Goal: Information Seeking & Learning: Learn about a topic

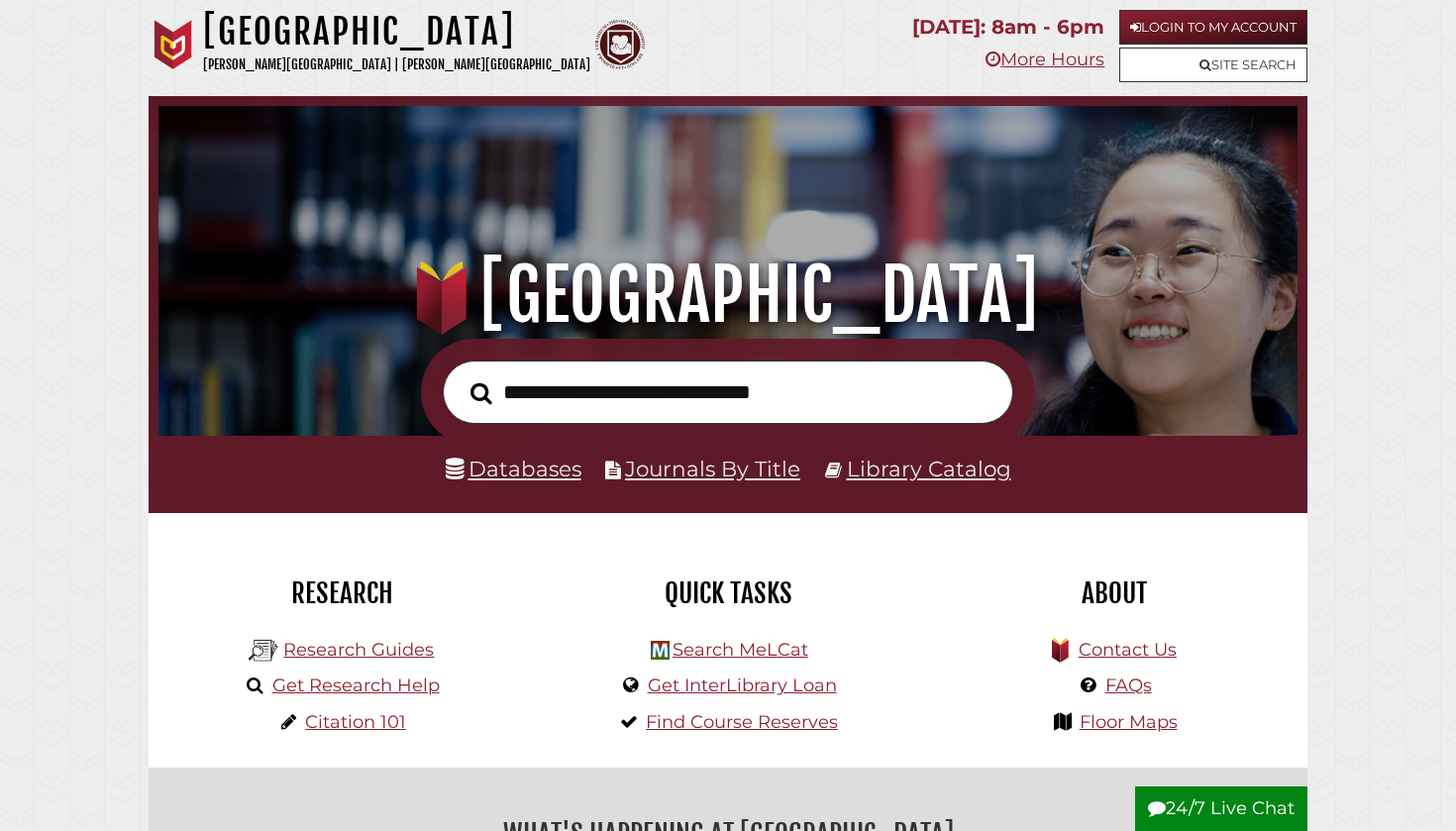
scroll to position [376, 1130]
click at [540, 467] on link "Databases" at bounding box center [514, 469] width 136 height 26
click at [365, 643] on link "Research Guides" at bounding box center [358, 649] width 151 height 22
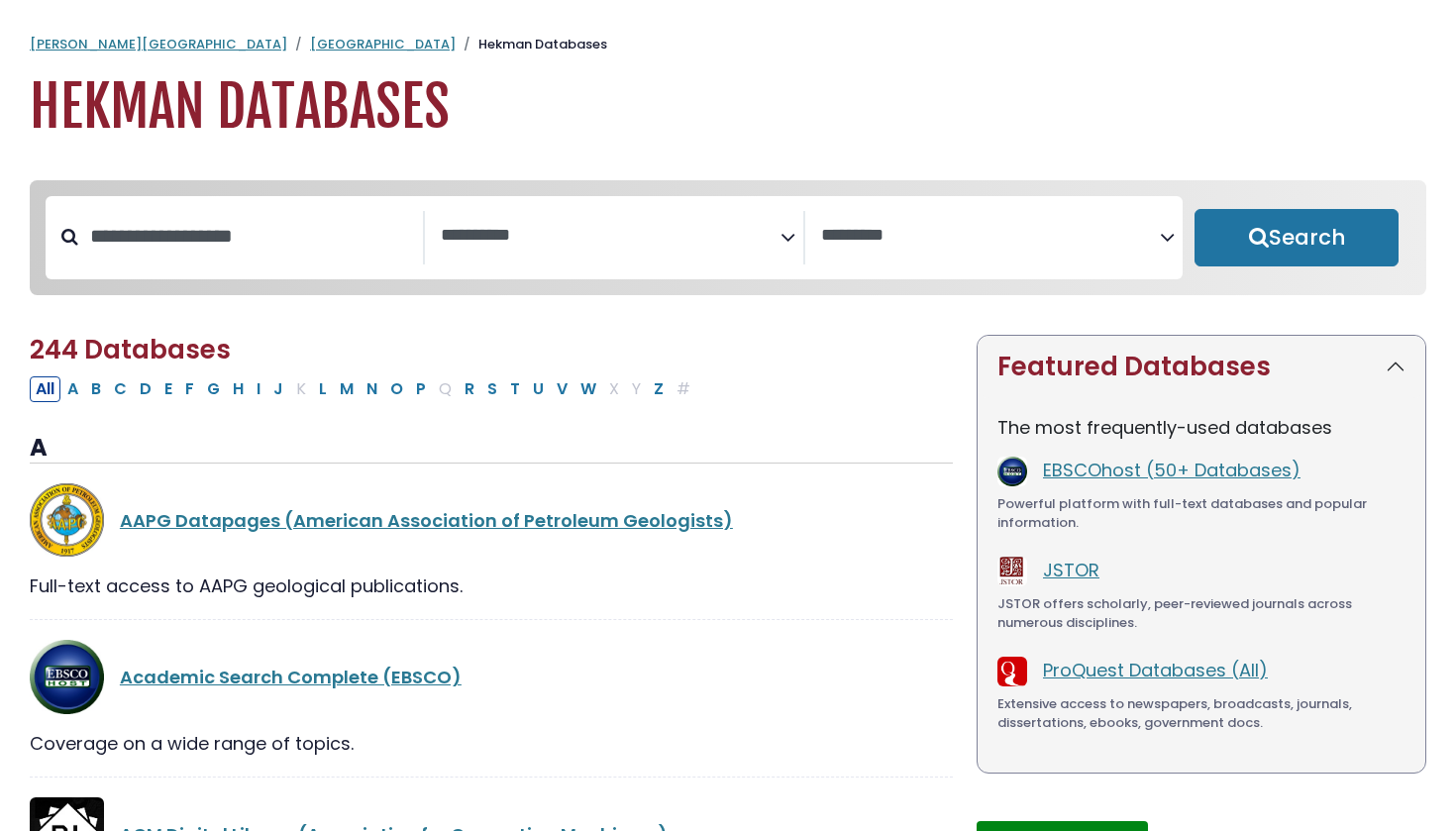
select select "Database Subject Filter"
select select "Database Vendors Filter"
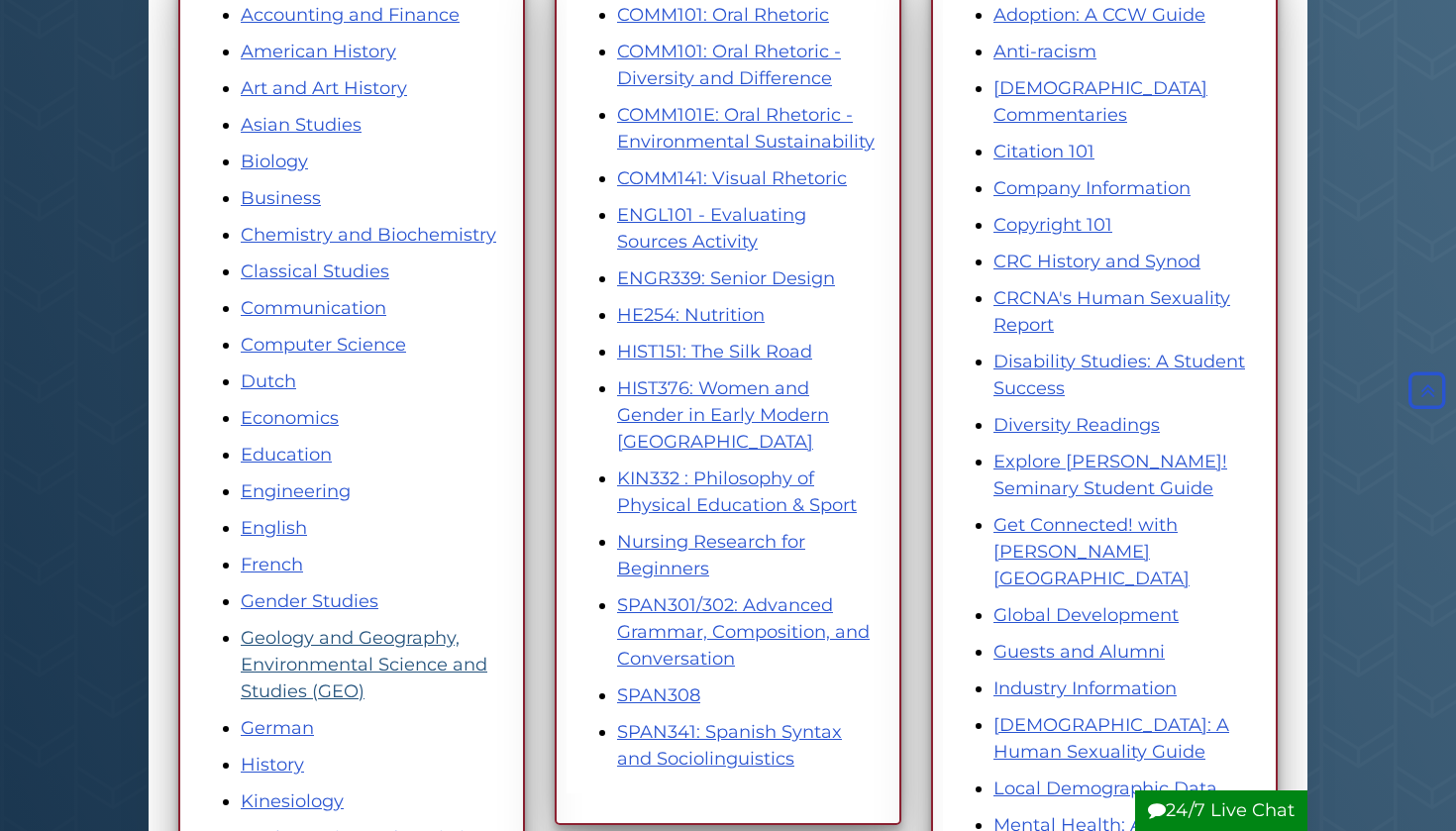
scroll to position [412, 0]
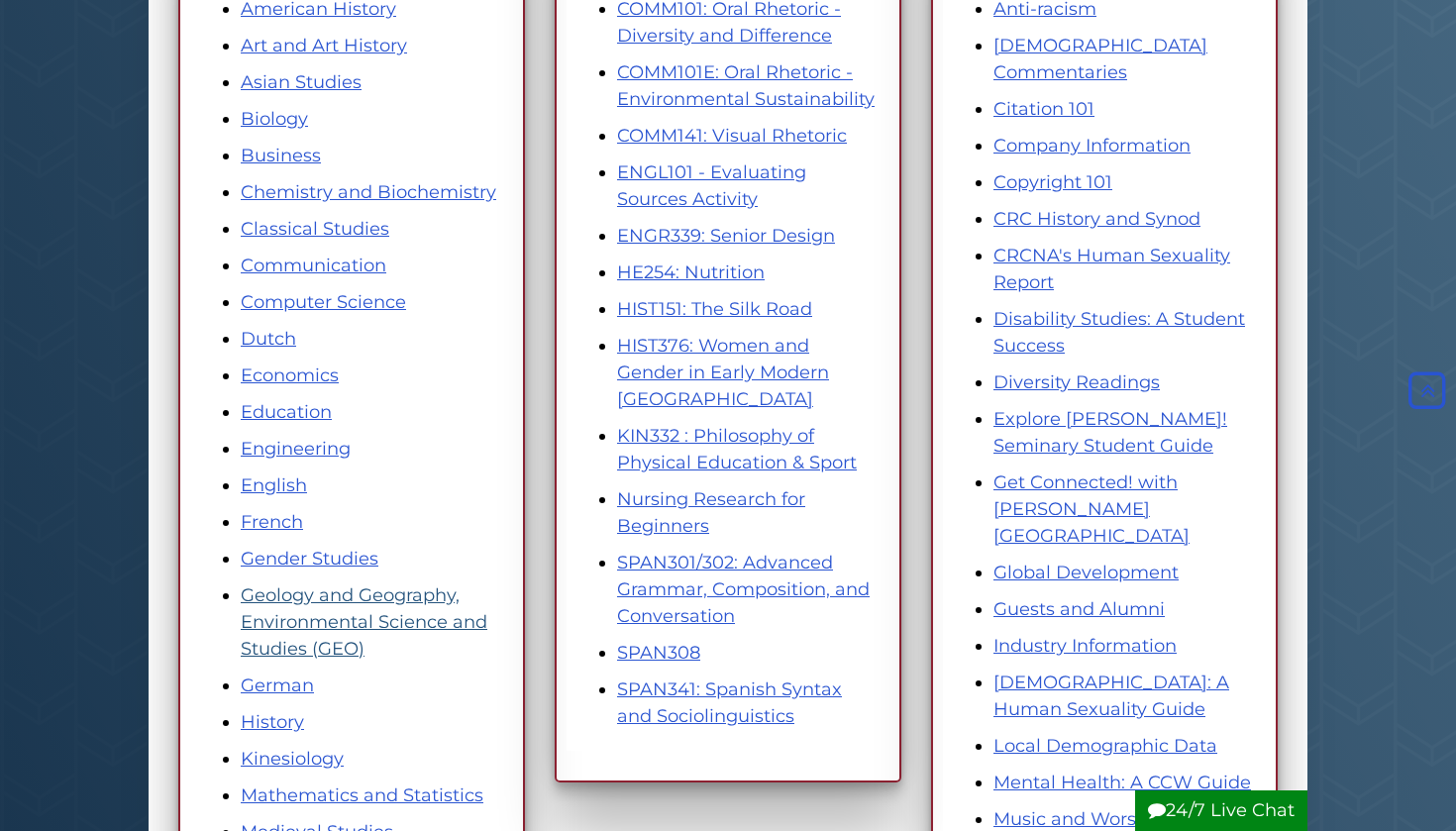
click at [378, 602] on link "Geology and Geography, Environmental Science and Studies (GEO)" at bounding box center [363, 622] width 246 height 75
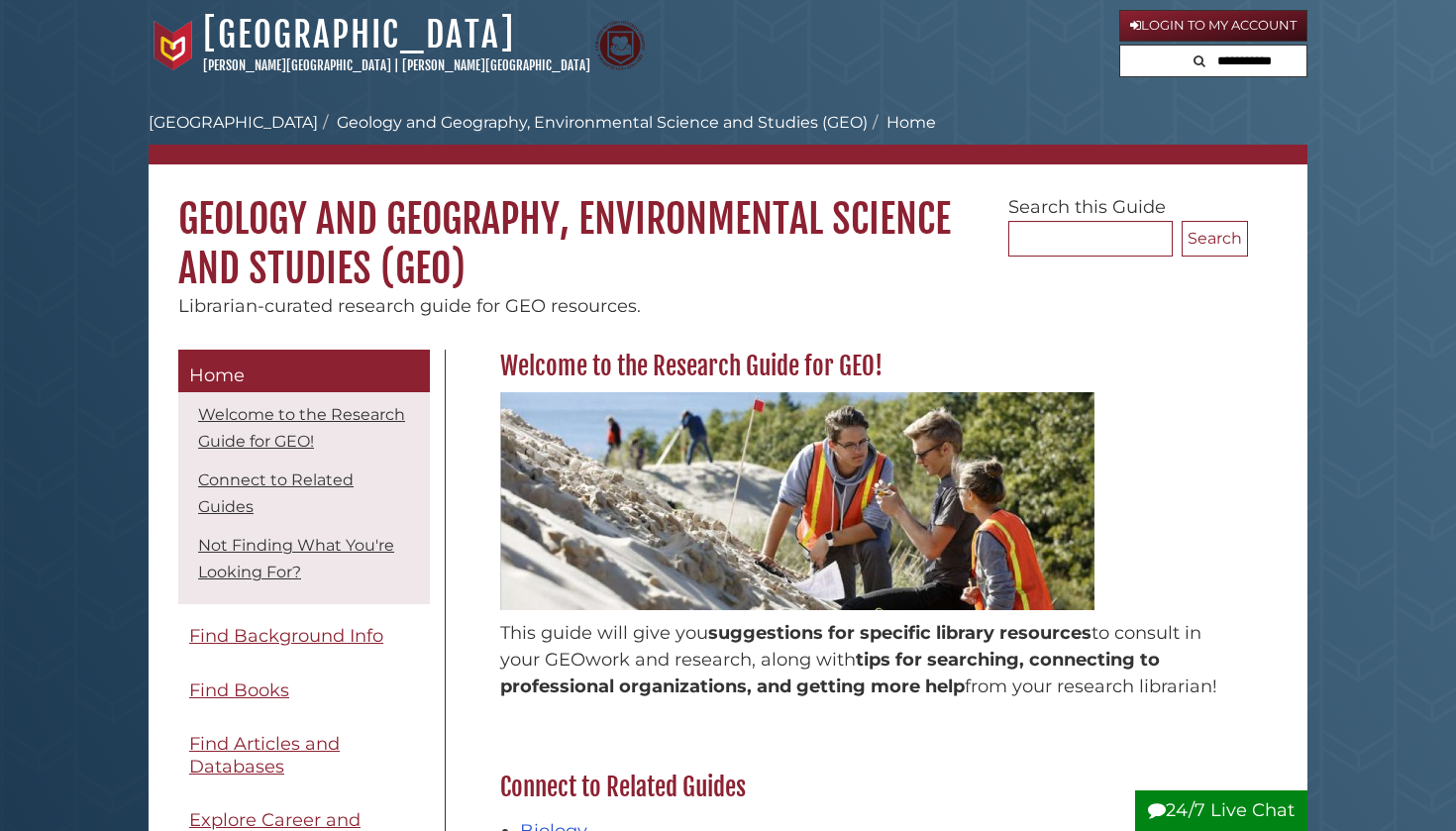
scroll to position [112, 0]
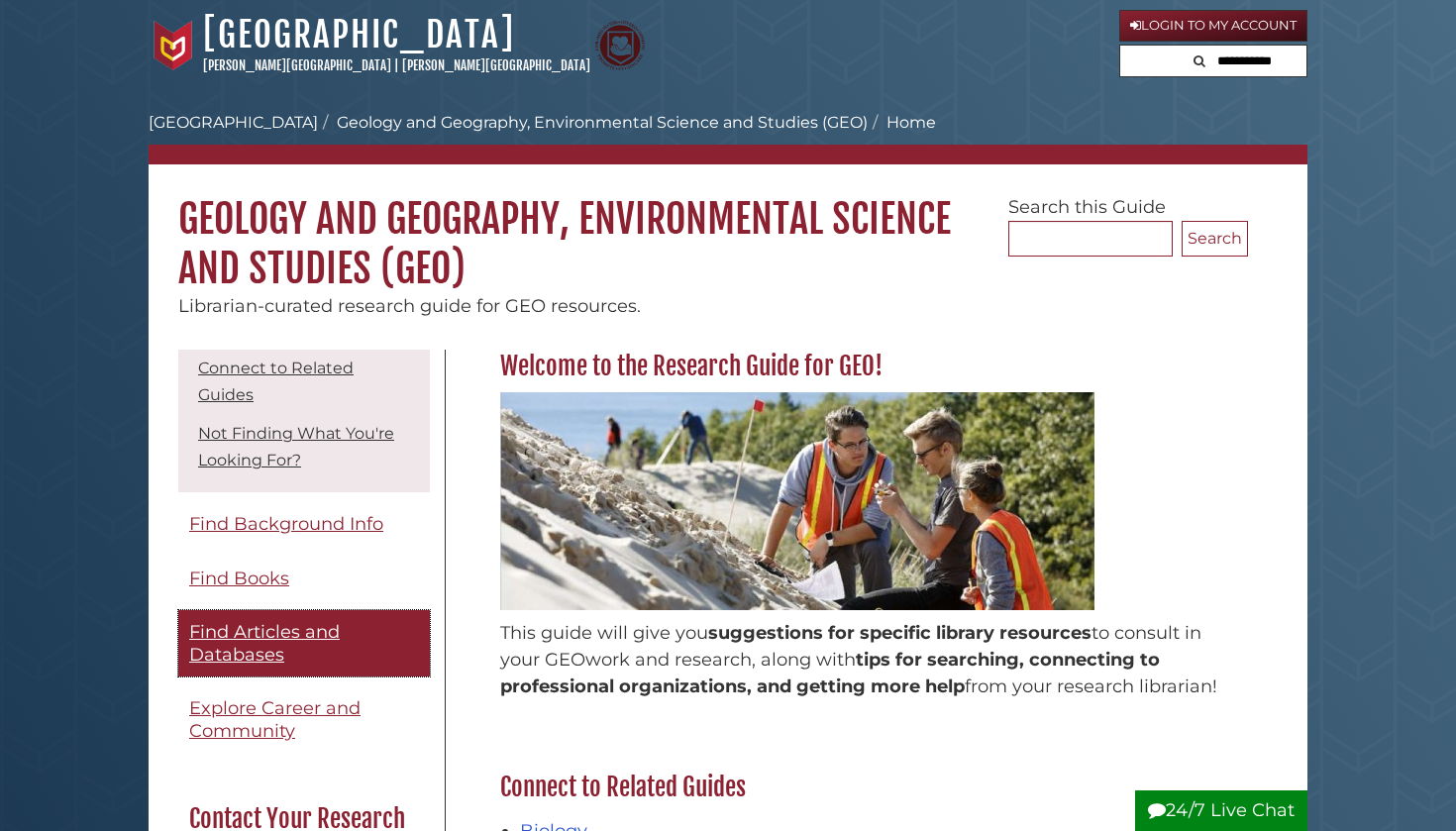
click at [282, 621] on span "Find Articles and Databases" at bounding box center [264, 642] width 151 height 45
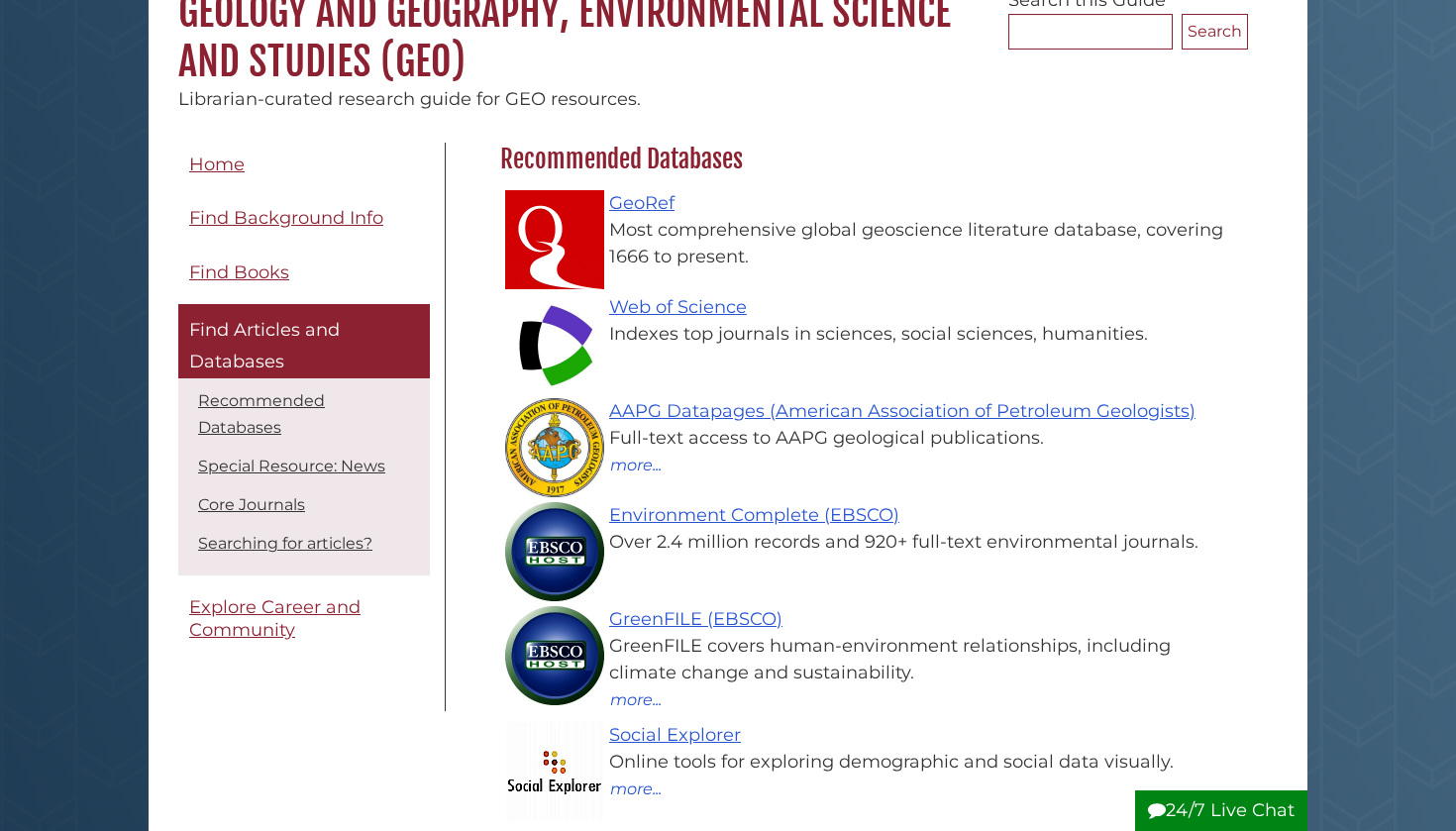
scroll to position [272, 0]
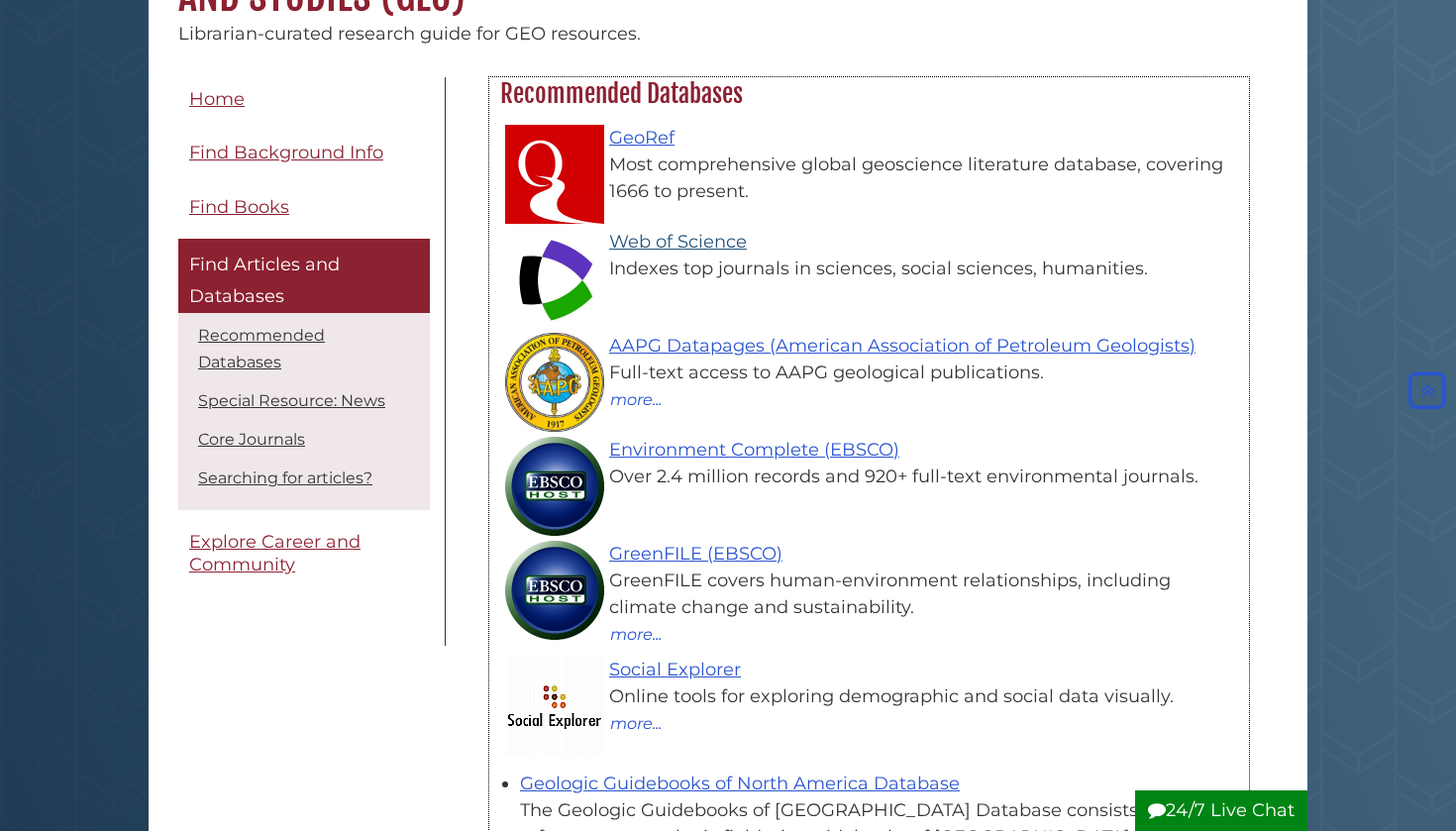
click at [666, 249] on link "Web of Science" at bounding box center [679, 241] width 138 height 22
